Goal: Task Accomplishment & Management: Complete application form

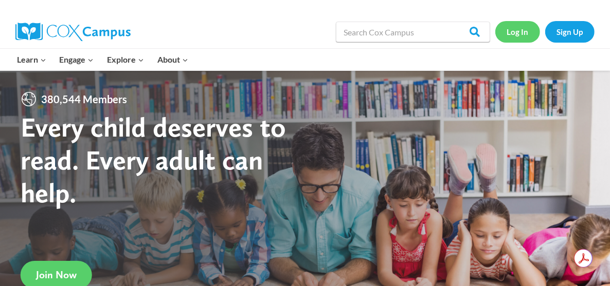
click at [518, 31] on link "Log In" at bounding box center [517, 31] width 45 height 21
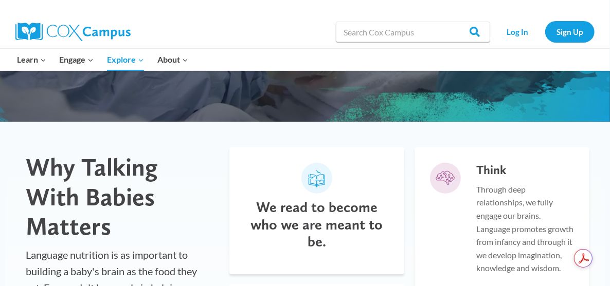
scroll to position [103, 0]
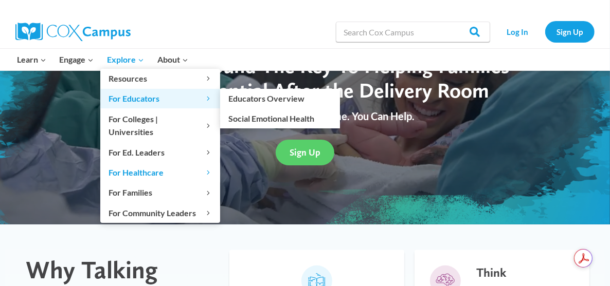
click at [131, 100] on span "For Educators Expand" at bounding box center [160, 98] width 103 height 13
click at [153, 98] on span "For Educators Expand" at bounding box center [160, 98] width 103 height 13
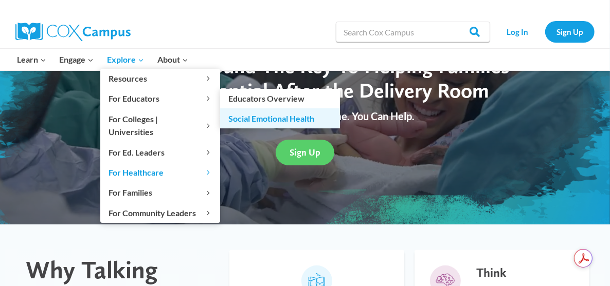
click at [269, 116] on link "Social Emotional Health" at bounding box center [280, 119] width 120 height 20
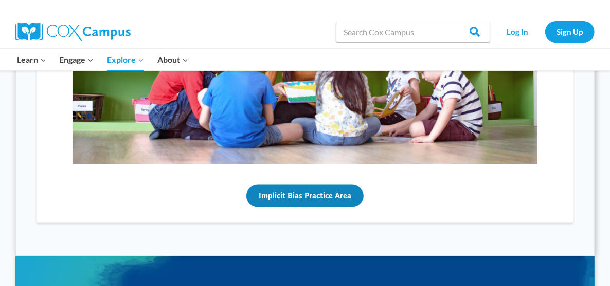
scroll to position [926, 0]
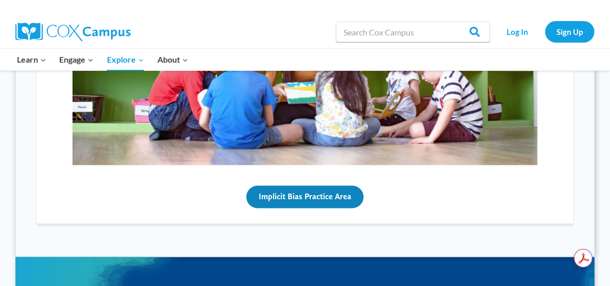
click at [311, 200] on button "Implicit Bias Practice Area" at bounding box center [304, 197] width 117 height 23
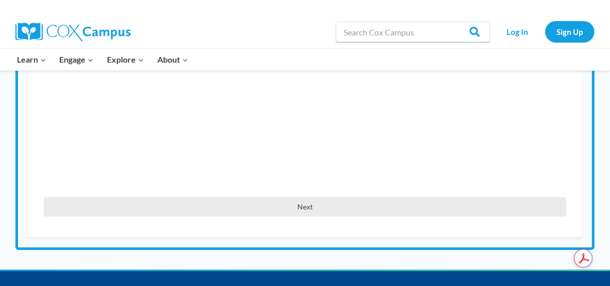
scroll to position [309, 0]
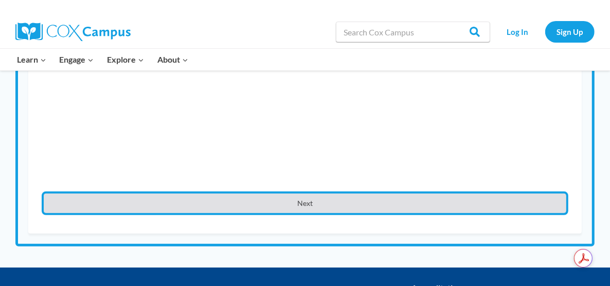
click at [309, 209] on button "Next" at bounding box center [305, 204] width 522 height 20
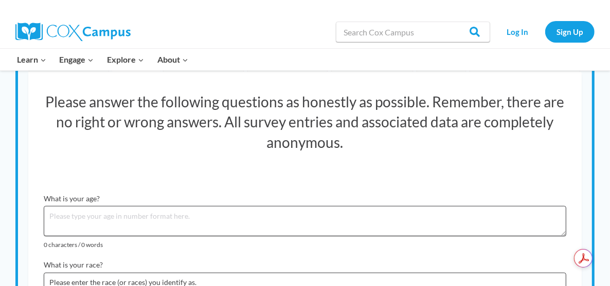
scroll to position [154, 0]
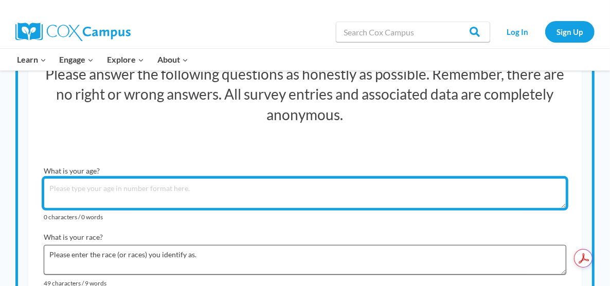
click at [88, 190] on textarea "What is your age?" at bounding box center [305, 193] width 522 height 30
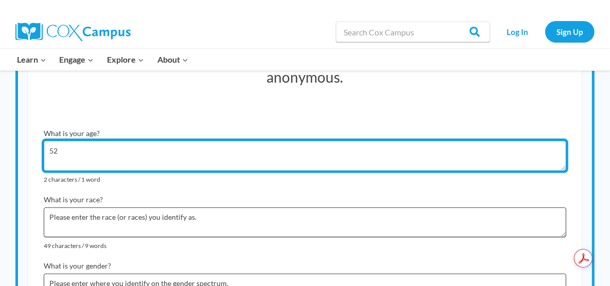
scroll to position [206, 0]
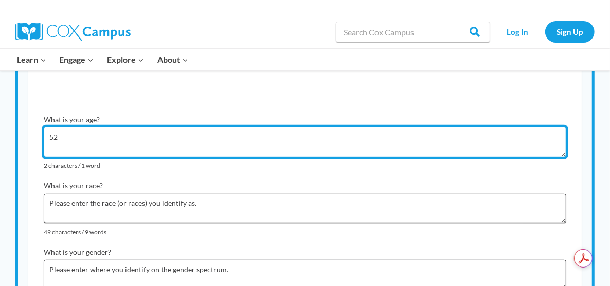
type textarea "52"
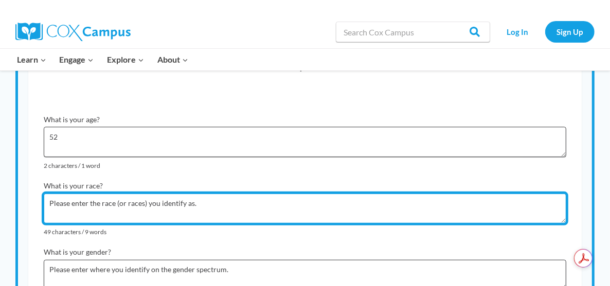
click at [87, 198] on textarea "Please enter the race (or races) you identify as." at bounding box center [305, 209] width 522 height 30
drag, startPoint x: 51, startPoint y: 199, endPoint x: 220, endPoint y: 205, distance: 168.8
click at [220, 205] on textarea "Please enter the race (or races) you identify as." at bounding box center [305, 209] width 522 height 30
type textarea "."
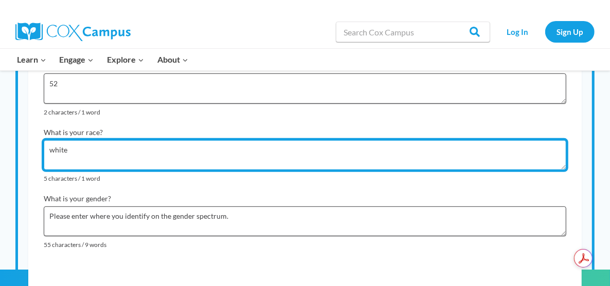
scroll to position [309, 0]
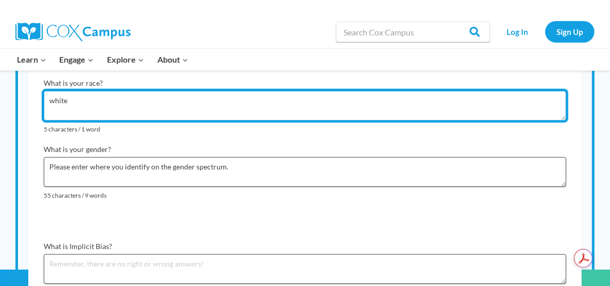
type textarea "white"
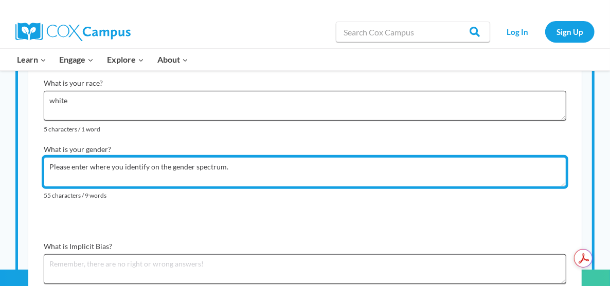
drag, startPoint x: 47, startPoint y: 162, endPoint x: 246, endPoint y: 169, distance: 199.1
click at [246, 170] on textarea "Please enter where you identify on the gender spectrum." at bounding box center [305, 172] width 522 height 30
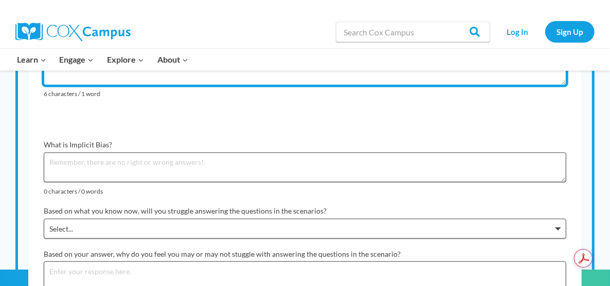
scroll to position [411, 0]
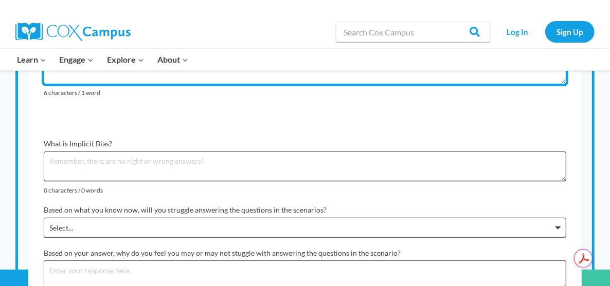
type textarea "female"
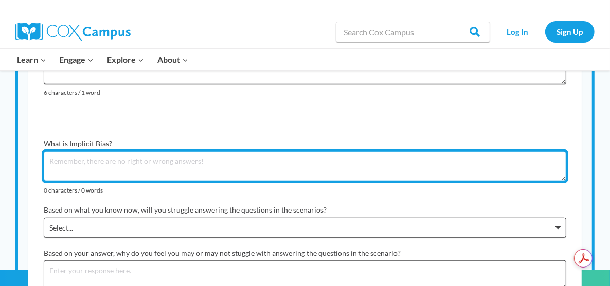
click at [69, 160] on textarea "What is Implicit Bias?" at bounding box center [305, 167] width 522 height 30
type textarea "u"
type textarea "unconscious bias"
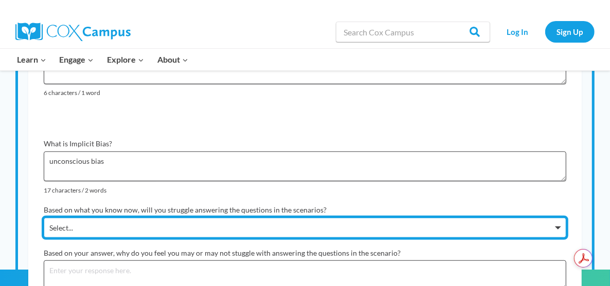
click at [557, 226] on select "Select... I won't struggle I may struggle some I will struggle more than a few …" at bounding box center [305, 228] width 522 height 20
select select "I may struggle some"
click at [44, 218] on select "Select... I won't struggle I may struggle some I will struggle more than a few …" at bounding box center [305, 228] width 522 height 20
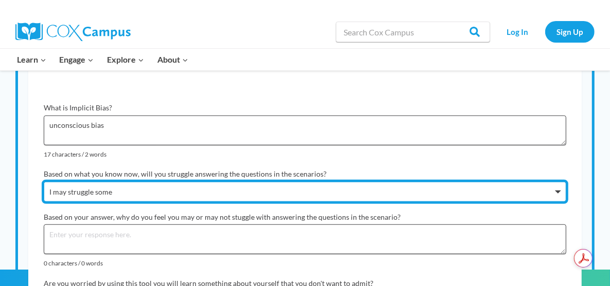
scroll to position [463, 0]
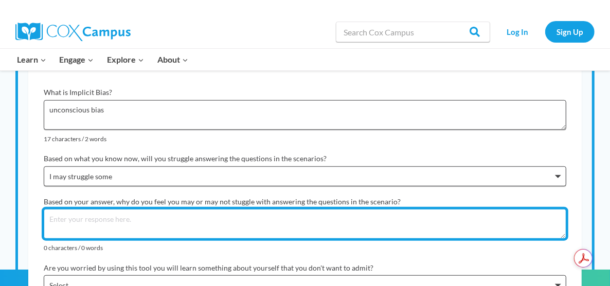
click at [87, 216] on textarea "Based on your answer, why do you feel you may or may not stuggle with answering…" at bounding box center [305, 224] width 522 height 30
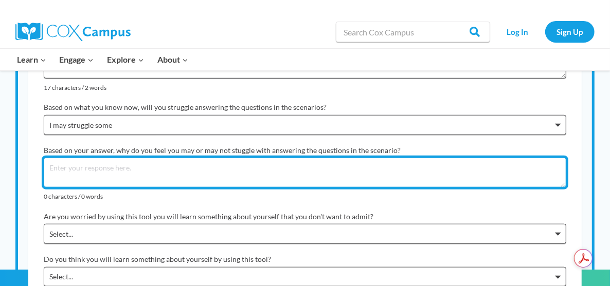
scroll to position [566, 0]
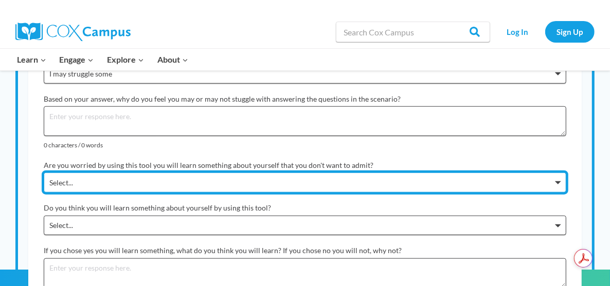
click at [561, 178] on select "Select... I am not worried I am a little worried I am worried but I know myself…" at bounding box center [305, 183] width 522 height 20
select select "I am not worried"
click at [44, 173] on select "Select... I am not worried I am a little worried I am worried but I know myself…" at bounding box center [305, 183] width 522 height 20
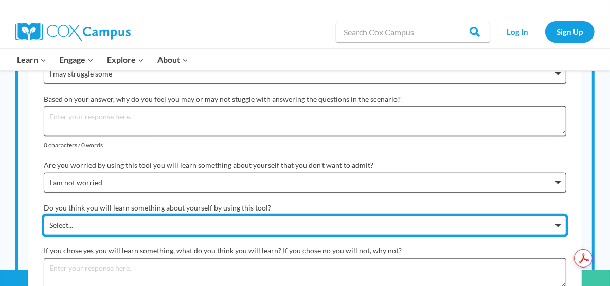
click at [558, 219] on select "Select... Yes No" at bounding box center [305, 226] width 522 height 20
select select "Yes"
click at [44, 216] on select "Select... Yes No" at bounding box center [305, 226] width 522 height 20
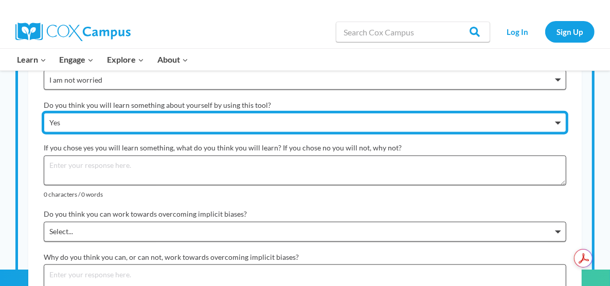
scroll to position [720, 0]
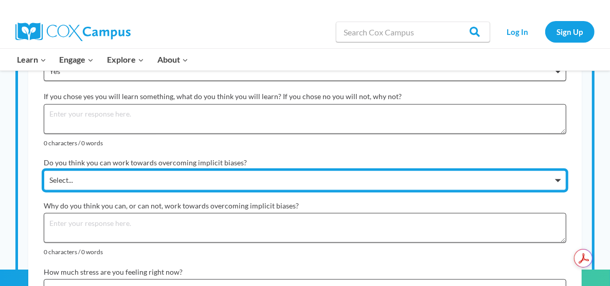
click at [558, 176] on select "Select... Yes No" at bounding box center [305, 181] width 522 height 20
select select "Yes"
click at [44, 171] on select "Select... Yes No" at bounding box center [305, 181] width 522 height 20
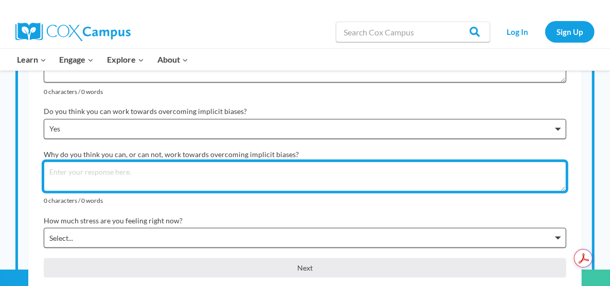
click at [51, 169] on textarea "Why do you think you can, or can not, work towards overcoming implicit biases?" at bounding box center [305, 177] width 522 height 30
type textarea "k"
type textarea "m"
type textarea "g"
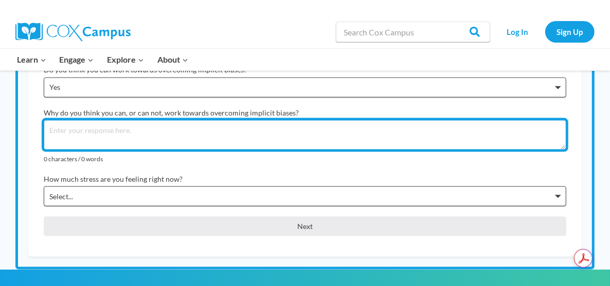
scroll to position [823, 0]
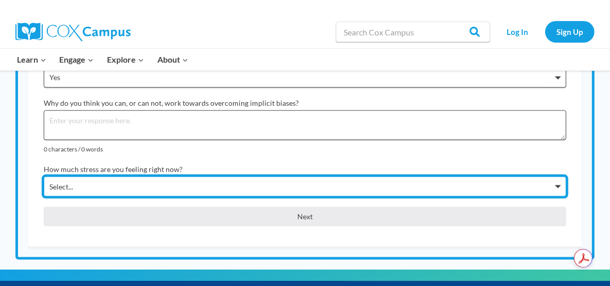
click at [556, 180] on select "Select... No stress A little stress More stress than usual A lot more stress th…" at bounding box center [305, 187] width 522 height 20
select select "A little stress"
click at [44, 177] on select "Select... No stress A little stress More stress than usual A lot more stress th…" at bounding box center [305, 187] width 522 height 20
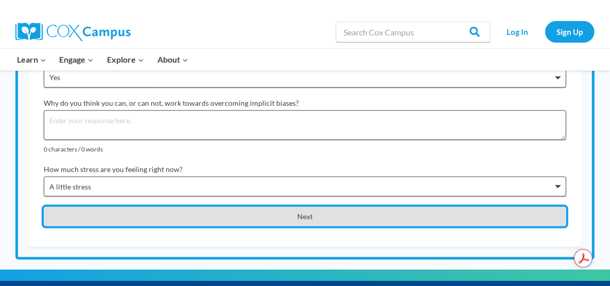
click at [320, 213] on button "Next" at bounding box center [305, 217] width 522 height 20
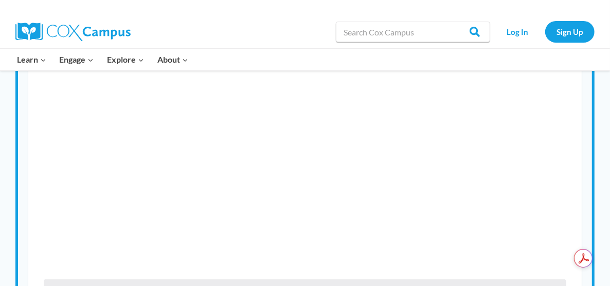
scroll to position [284, 0]
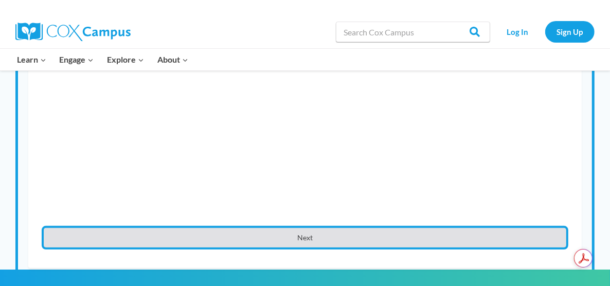
click at [302, 246] on button "Next" at bounding box center [305, 238] width 522 height 20
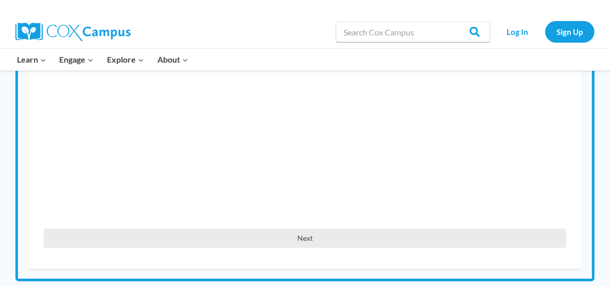
scroll to position [245, 0]
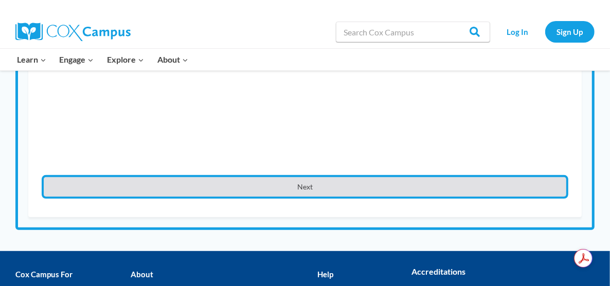
click at [304, 186] on button "Next" at bounding box center [305, 187] width 522 height 20
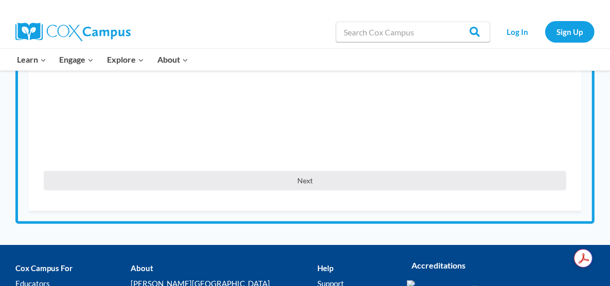
scroll to position [348, 0]
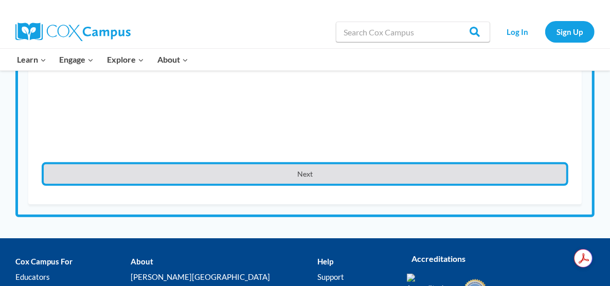
click at [295, 179] on button "Next" at bounding box center [305, 175] width 522 height 20
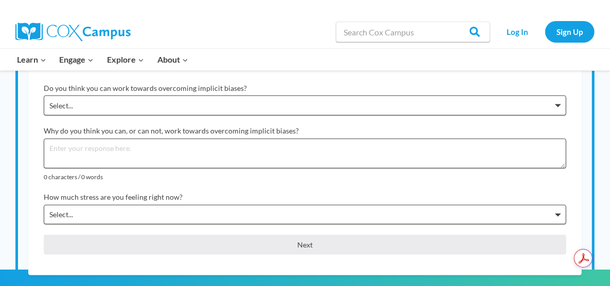
scroll to position [581, 0]
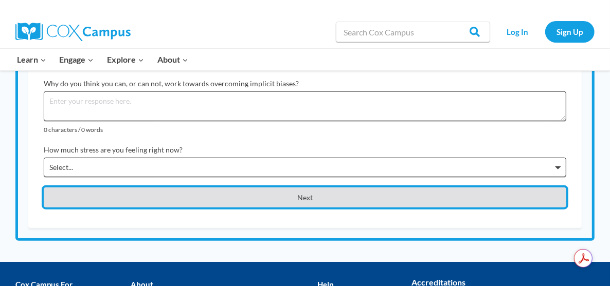
click at [304, 194] on button "Next" at bounding box center [305, 198] width 522 height 20
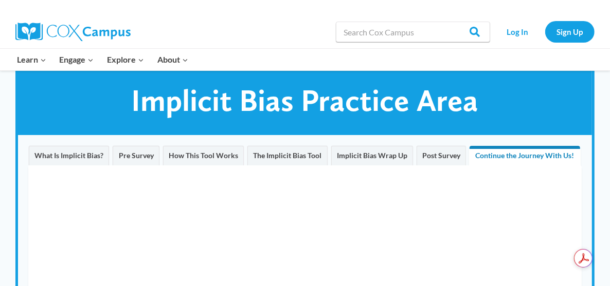
scroll to position [17, 0]
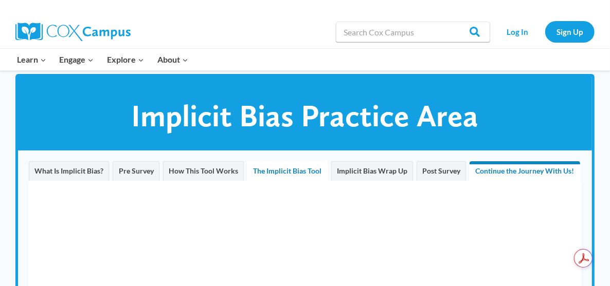
click at [286, 173] on span "The Implicit Bias Tool" at bounding box center [287, 171] width 68 height 9
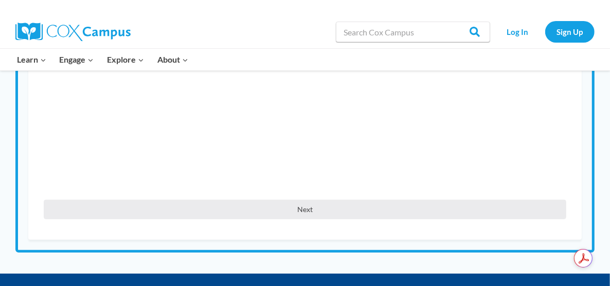
scroll to position [274, 0]
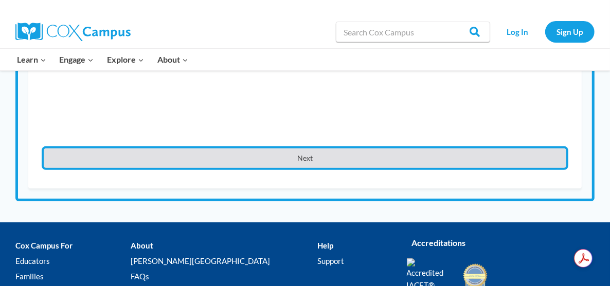
click at [308, 160] on button "Next" at bounding box center [305, 159] width 522 height 20
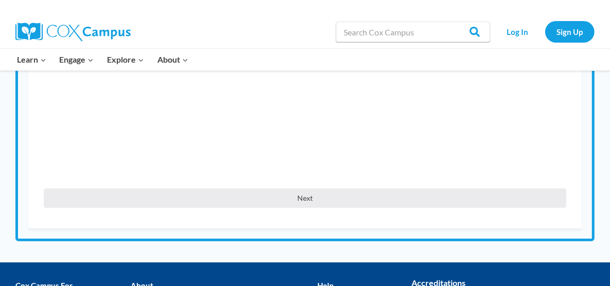
scroll to position [377, 0]
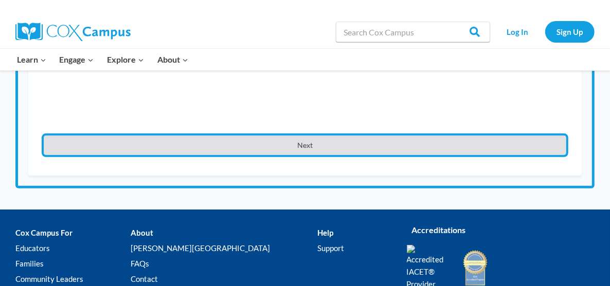
click at [301, 154] on button "Next" at bounding box center [305, 146] width 522 height 20
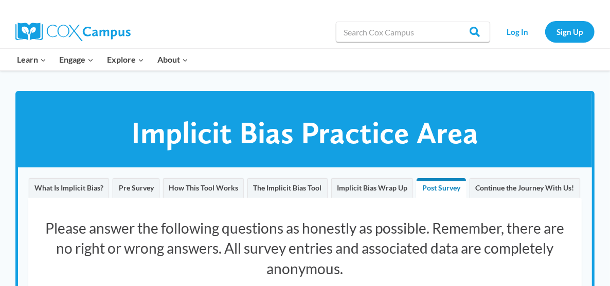
scroll to position [0, 0]
click at [367, 190] on span "Implicit Bias Wrap Up" at bounding box center [372, 188] width 70 height 9
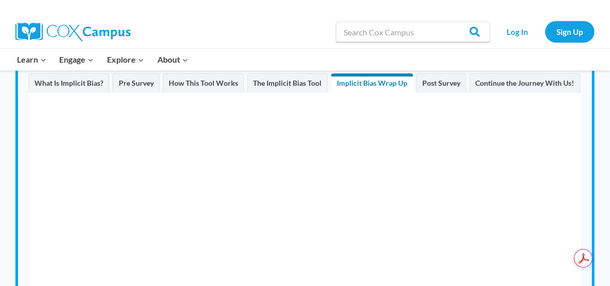
scroll to position [103, 0]
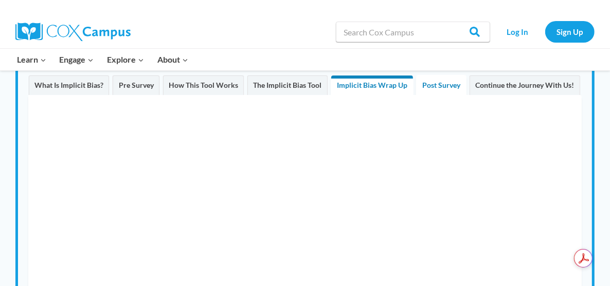
click at [443, 86] on span "Post Survey" at bounding box center [441, 85] width 38 height 9
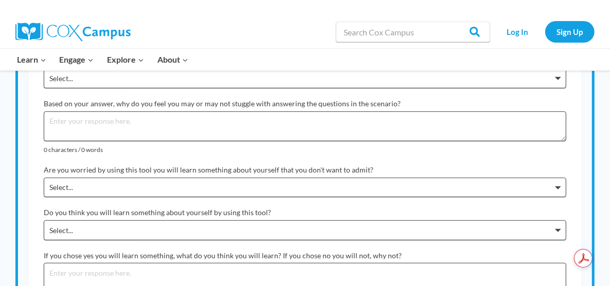
scroll to position [309, 0]
